Goal: Information Seeking & Learning: Learn about a topic

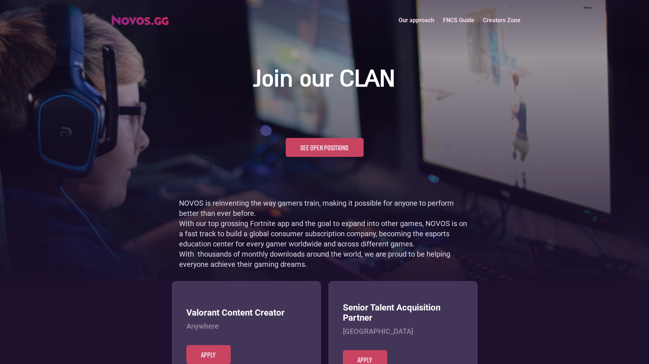
scroll to position [354, 0]
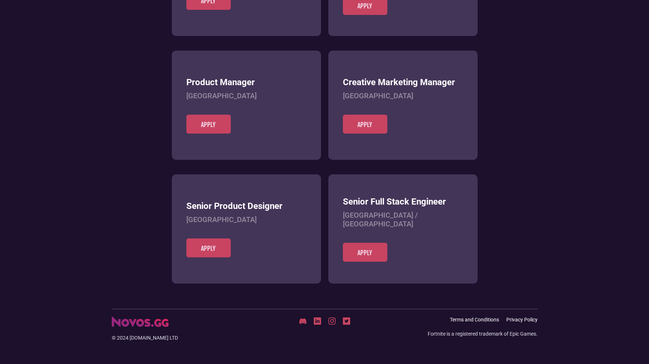
scroll to position [281, 0]
